Goal: Task Accomplishment & Management: Use online tool/utility

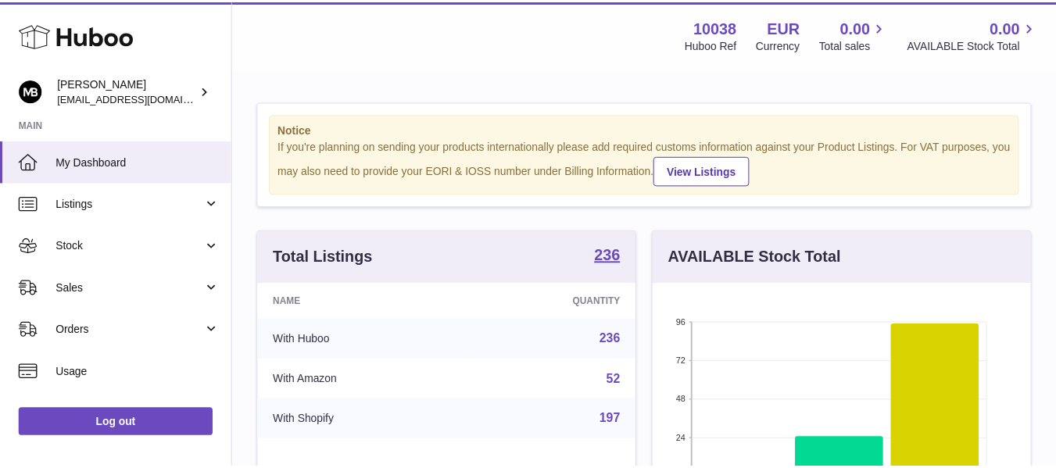
scroll to position [244, 382]
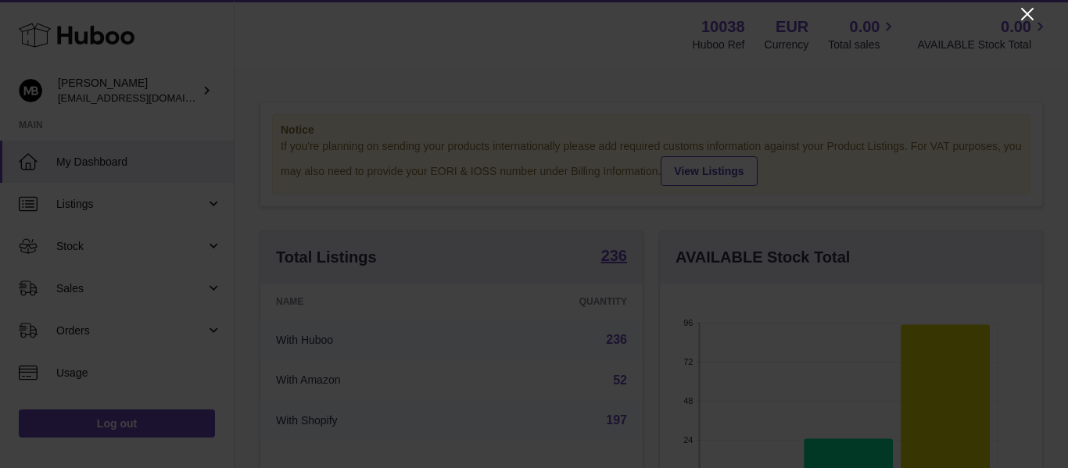
click at [1024, 12] on icon "Close" at bounding box center [1027, 14] width 13 height 13
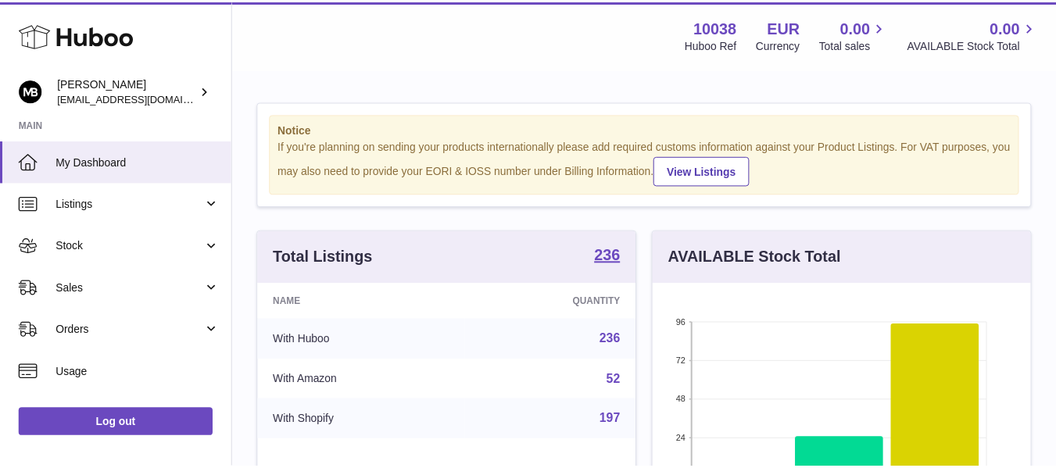
scroll to position [781742, 781609]
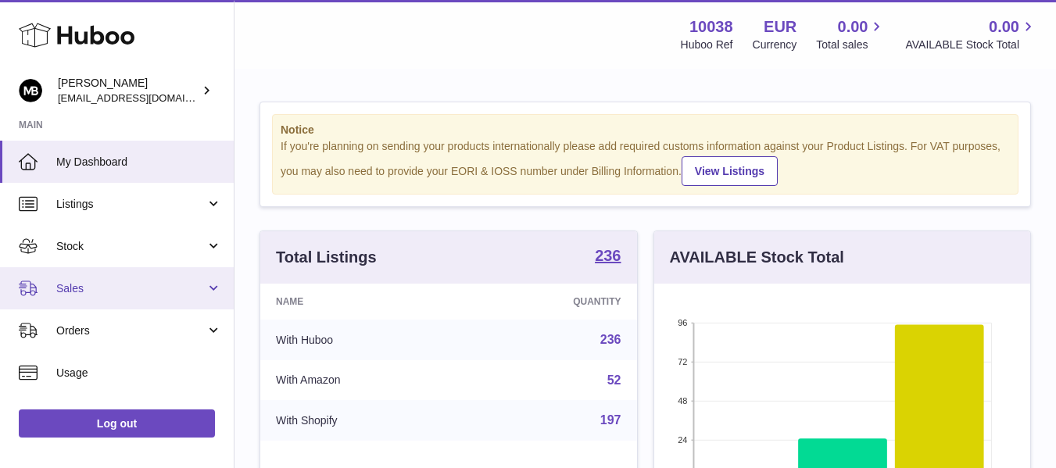
click at [77, 280] on link "Sales" at bounding box center [117, 288] width 234 height 42
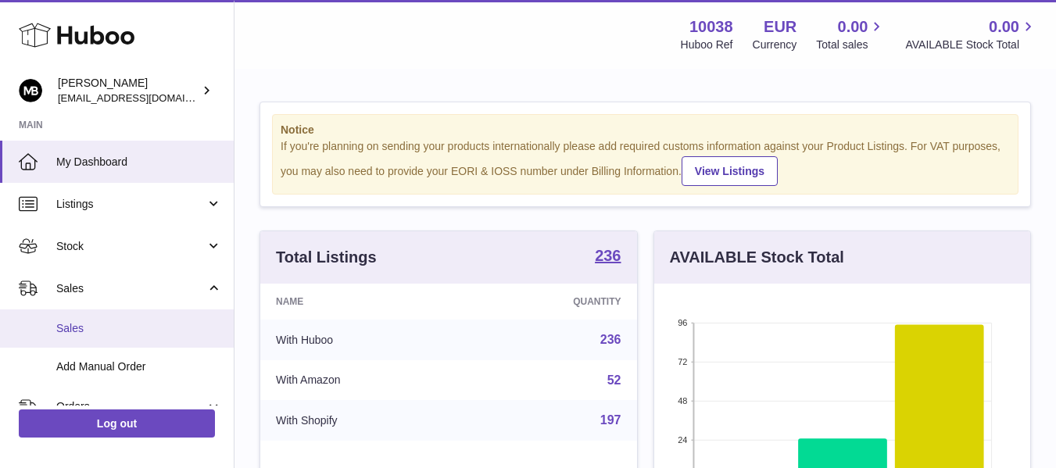
click at [68, 329] on span "Sales" at bounding box center [139, 328] width 166 height 15
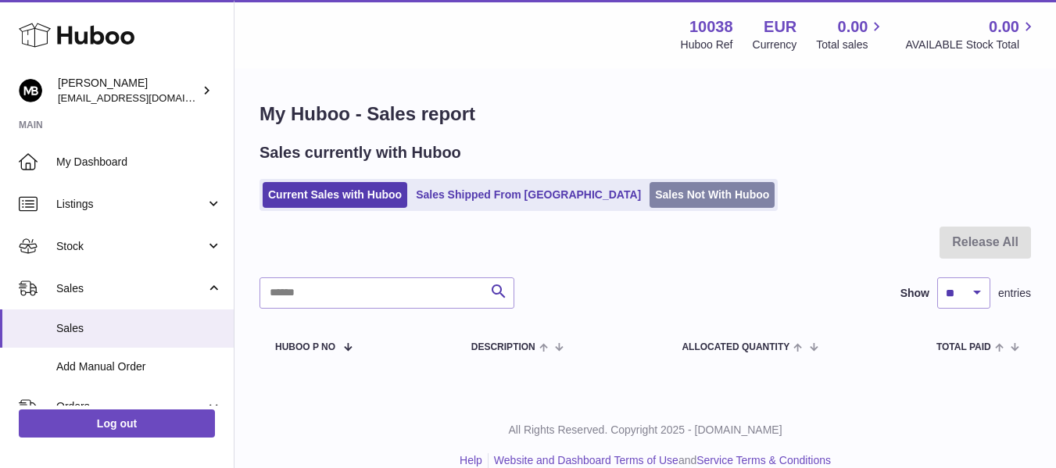
click at [650, 195] on link "Sales Not With Huboo" at bounding box center [712, 195] width 125 height 26
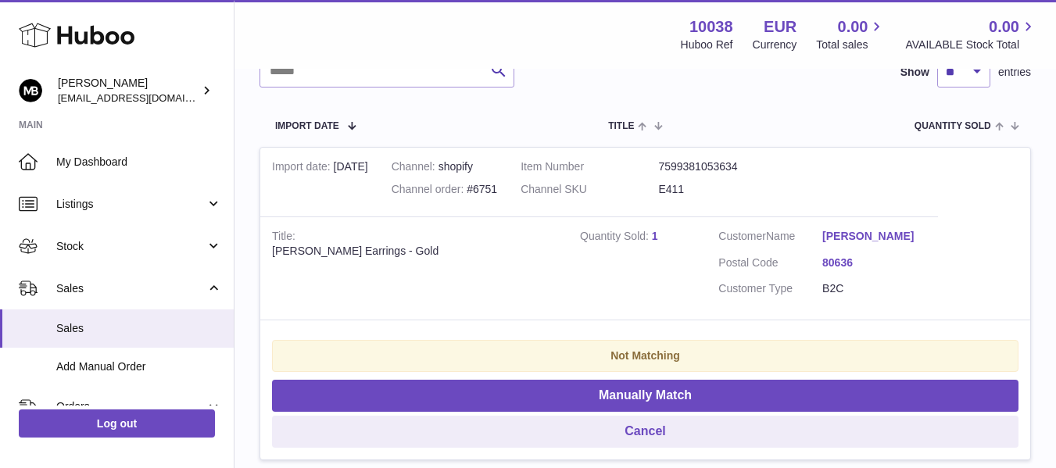
scroll to position [260, 0]
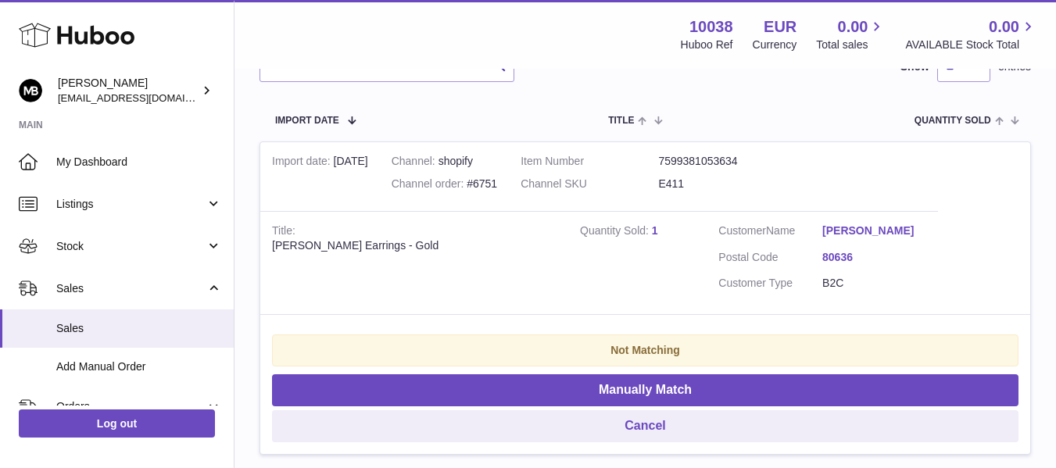
click at [296, 249] on div "Beatrix Jaguar Earrings - Gold" at bounding box center [414, 246] width 285 height 15
copy div "Beatrix"
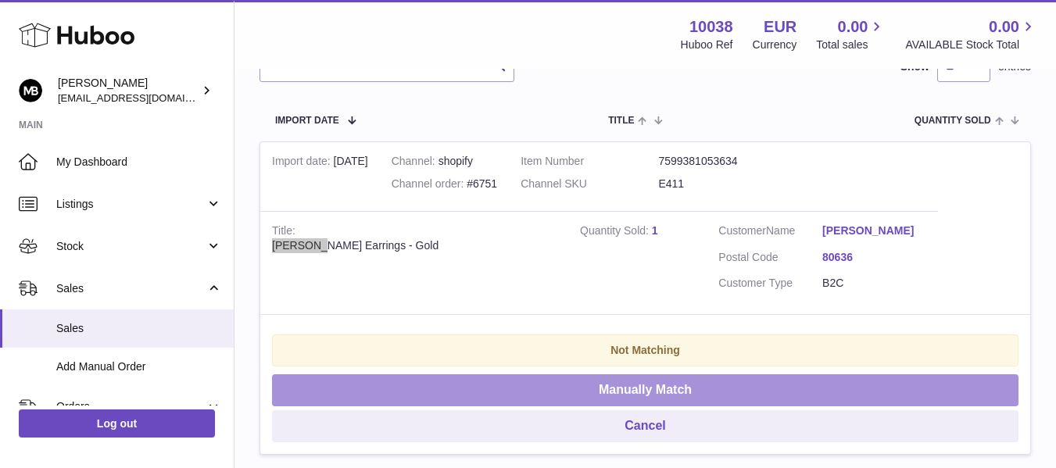
click at [529, 391] on button "Manually Match" at bounding box center [645, 391] width 747 height 32
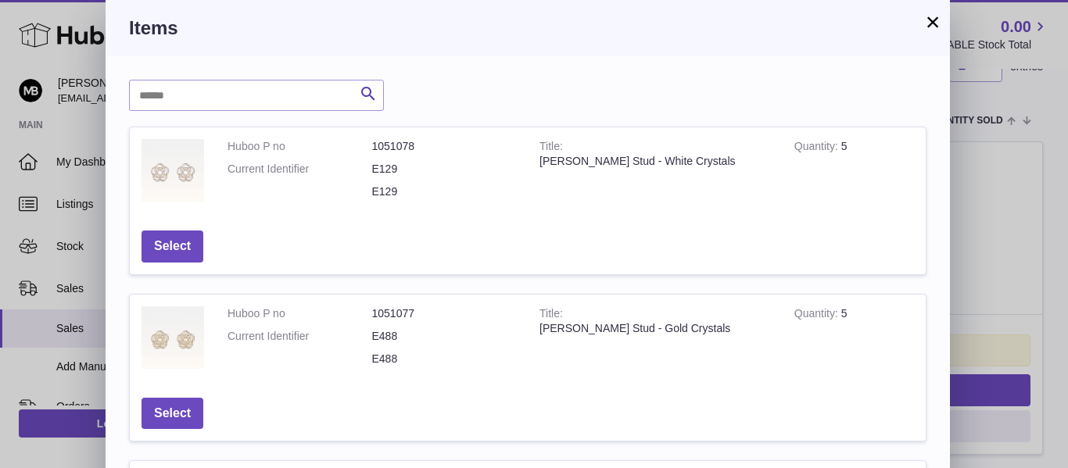
click at [264, 99] on input "text" at bounding box center [256, 95] width 255 height 31
paste input "*******"
click at [371, 91] on icon "submit" at bounding box center [368, 94] width 19 height 20
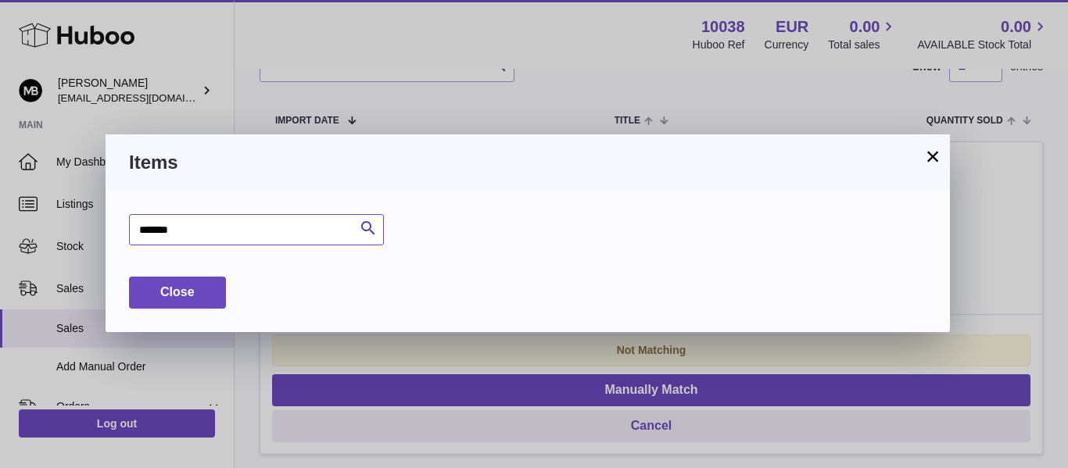
drag, startPoint x: 181, startPoint y: 230, endPoint x: 23, endPoint y: 208, distance: 159.5
click at [23, 208] on div "× Items ******* Search Huboo P no Title Quantity Action Close" at bounding box center [534, 234] width 1068 height 468
type input "******"
click at [365, 224] on icon "submit" at bounding box center [368, 229] width 19 height 20
click at [934, 158] on button "×" at bounding box center [933, 156] width 19 height 19
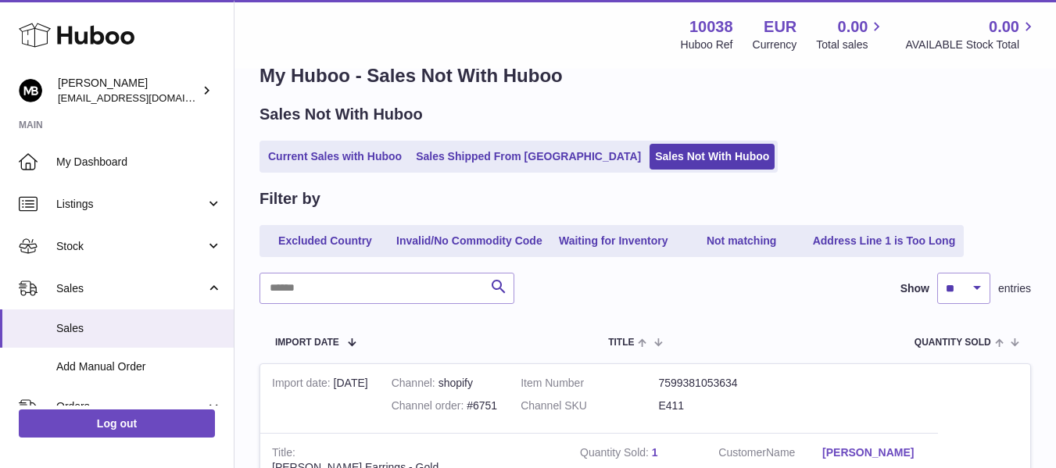
scroll to position [0, 0]
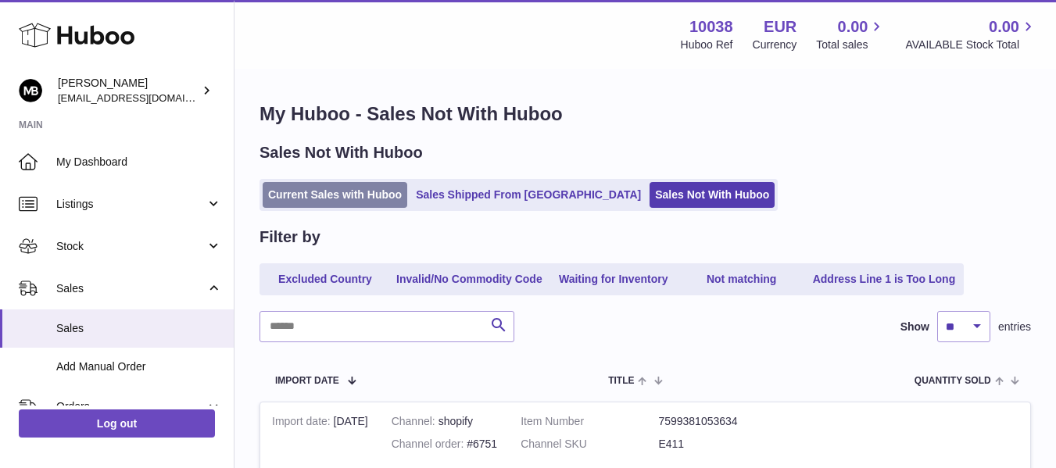
click at [340, 203] on link "Current Sales with Huboo" at bounding box center [335, 195] width 145 height 26
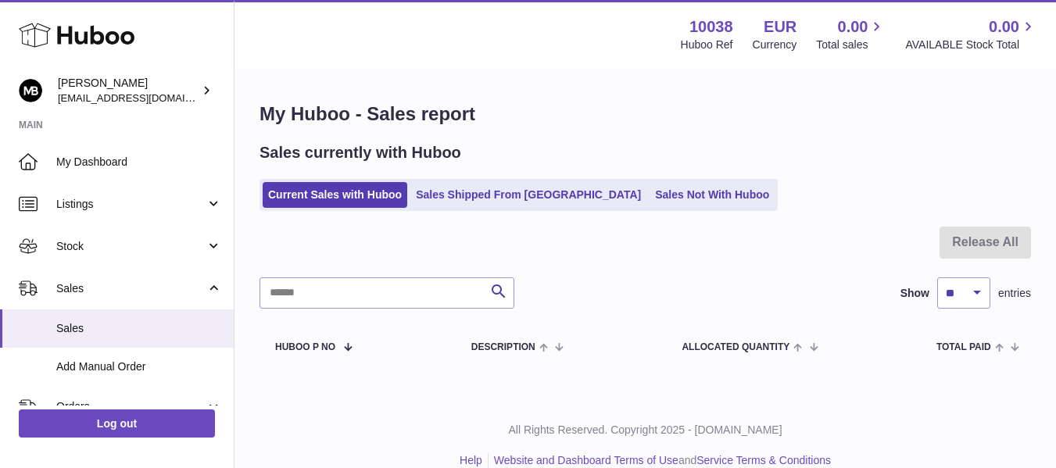
click at [640, 138] on div "My Huboo - Sales report Sales currently with Huboo Current Sales with Huboo Sal…" at bounding box center [646, 234] width 822 height 329
click at [617, 90] on div "My Huboo - Sales report Sales currently with Huboo Current Sales with Huboo Sal…" at bounding box center [646, 234] width 822 height 329
drag, startPoint x: 495, startPoint y: 156, endPoint x: 500, endPoint y: 112, distance: 44.0
click at [497, 153] on div "Sales currently with Huboo" at bounding box center [646, 152] width 772 height 21
click at [582, 96] on div "My Huboo - Sales report Sales currently with Huboo Current Sales with Huboo Sal…" at bounding box center [646, 234] width 822 height 329
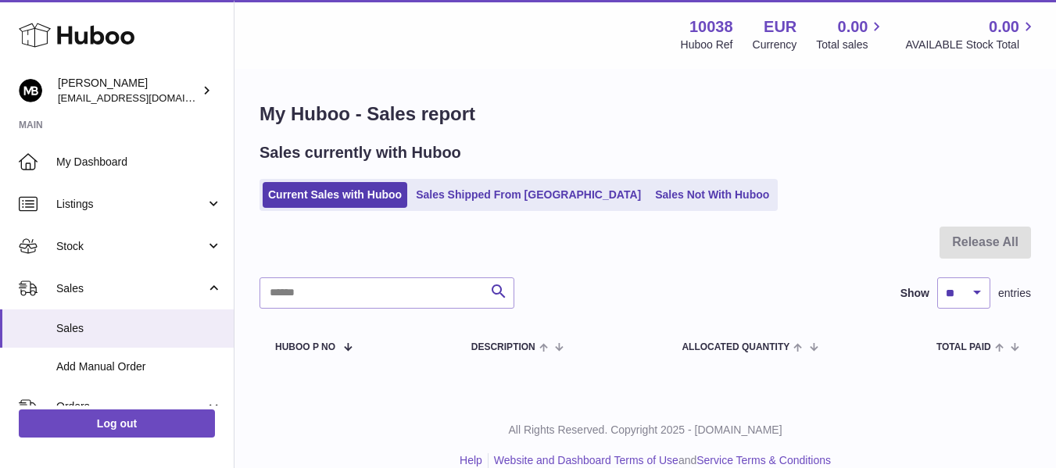
click at [754, 99] on div "My Huboo - Sales report Sales currently with Huboo Current Sales with Huboo Sal…" at bounding box center [646, 234] width 822 height 329
